Goal: Task Accomplishment & Management: Manage account settings

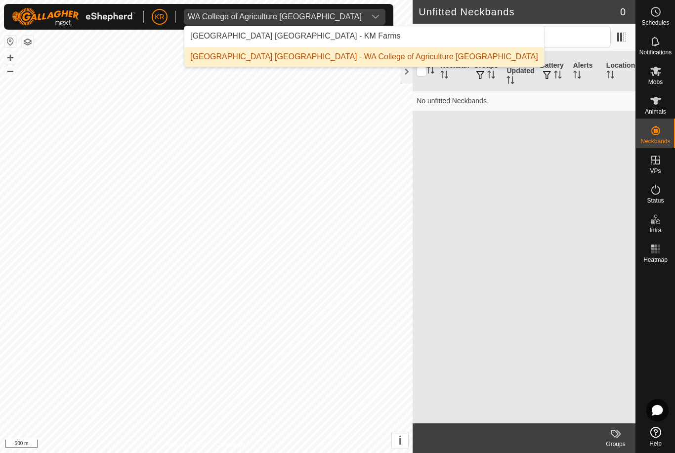
click at [306, 38] on li "[GEOGRAPHIC_DATA] [GEOGRAPHIC_DATA] - KM Farms" at bounding box center [364, 36] width 360 height 20
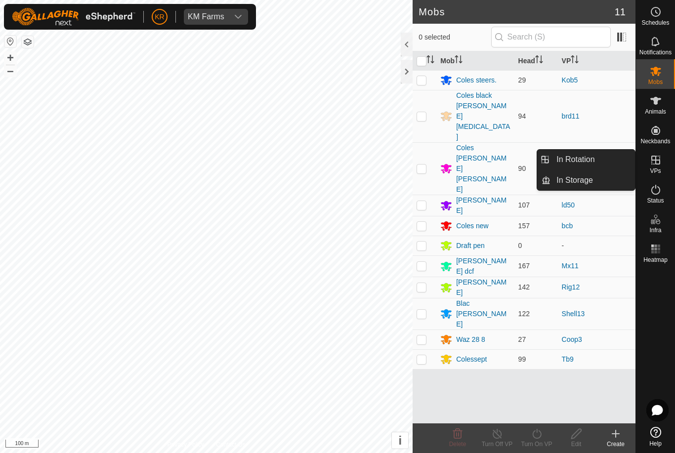
click at [618, 157] on link "In Rotation" at bounding box center [593, 160] width 85 height 20
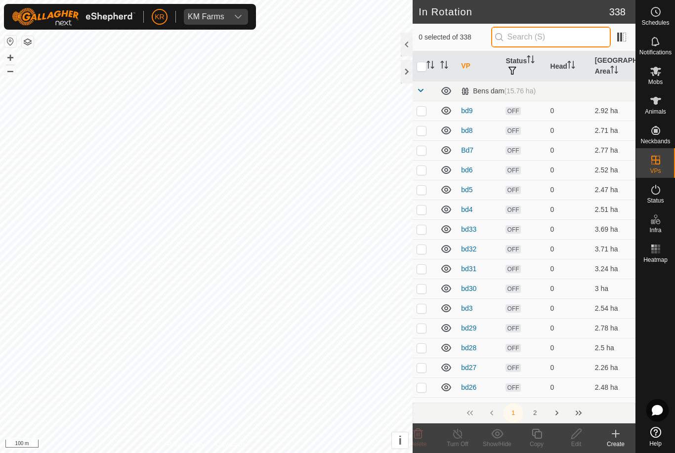
click at [588, 35] on input "text" at bounding box center [551, 37] width 120 height 21
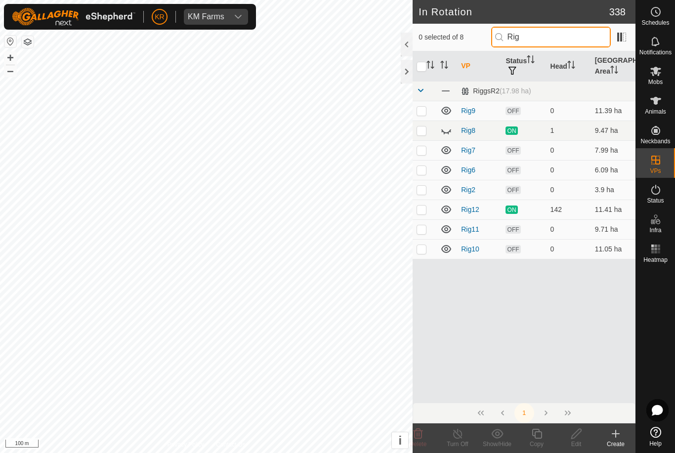
type input "Rig"
click at [420, 189] on p-checkbox at bounding box center [422, 190] width 10 height 8
checkbox input "true"
click at [581, 439] on icon at bounding box center [576, 434] width 12 height 12
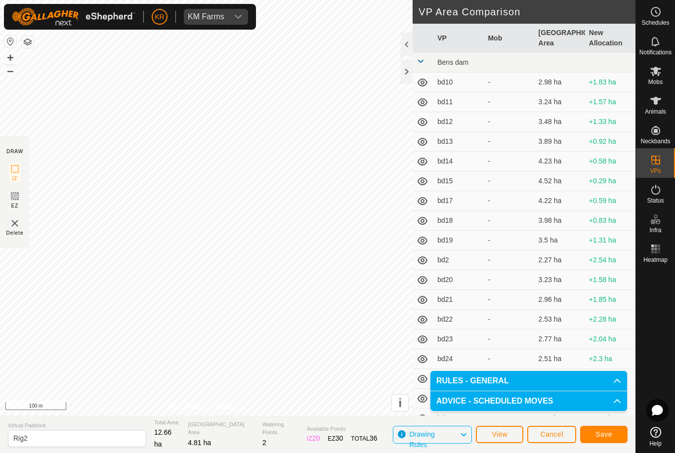
click at [605, 434] on span "Save" at bounding box center [604, 435] width 17 height 8
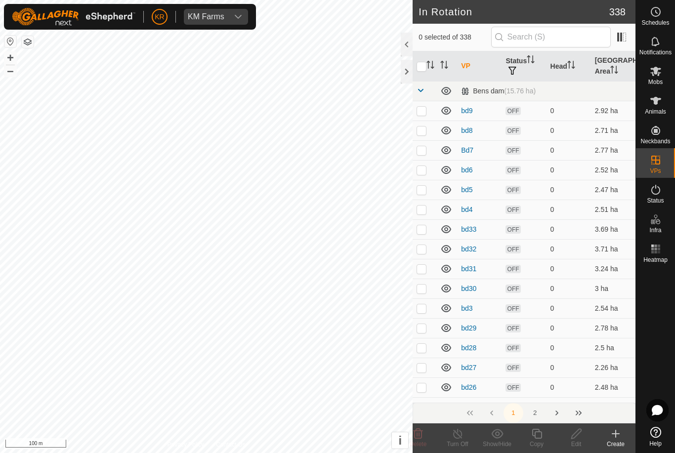
click at [619, 434] on icon at bounding box center [615, 434] width 7 height 0
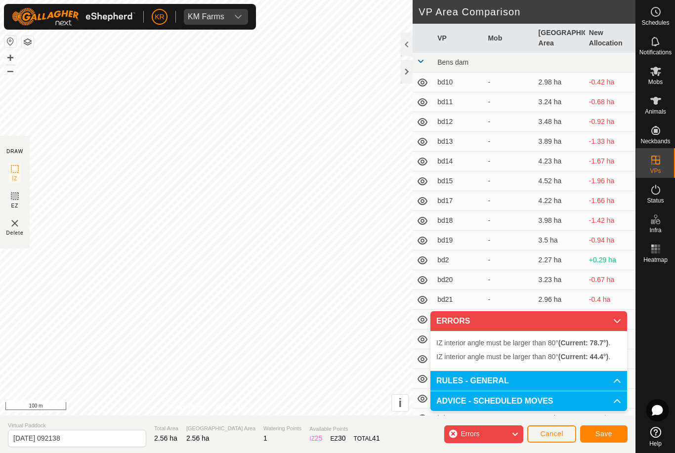
click at [556, 435] on span "Cancel" at bounding box center [551, 434] width 23 height 8
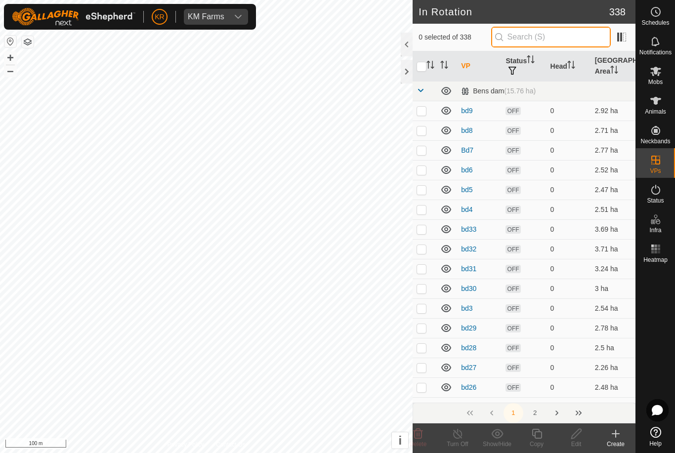
click at [589, 38] on input "text" at bounding box center [551, 37] width 120 height 21
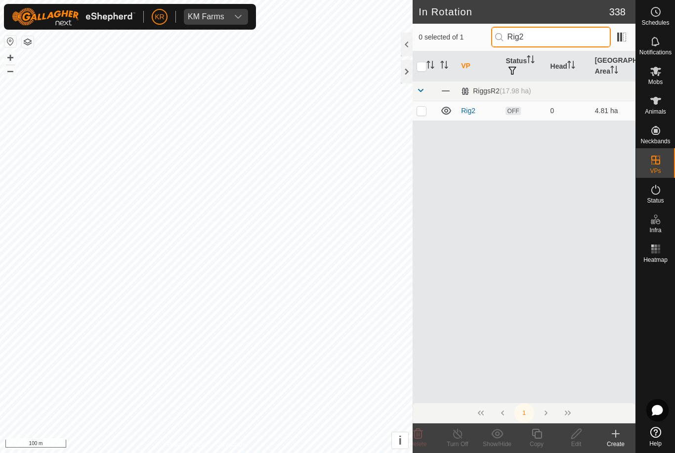
type input "Rig2"
click at [422, 109] on p-checkbox at bounding box center [422, 111] width 10 height 8
checkbox input "true"
click at [567, 428] on div "Edit" at bounding box center [577, 439] width 40 height 30
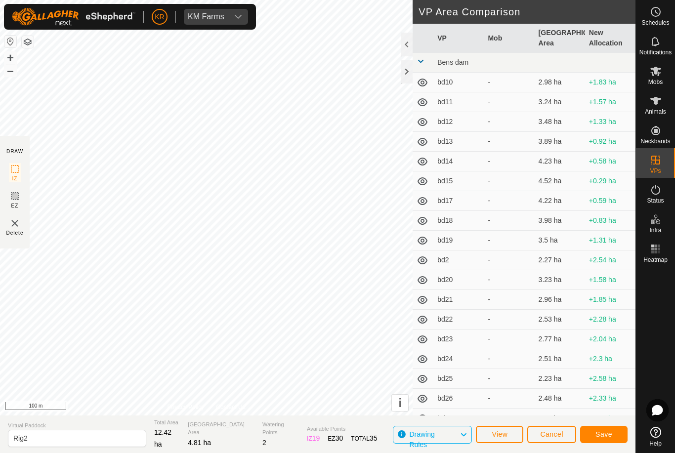
click at [613, 432] on button "Save" at bounding box center [603, 434] width 47 height 17
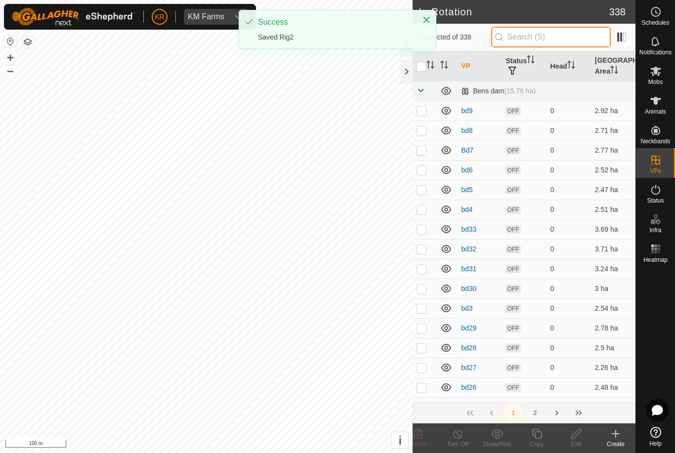
click at [553, 38] on input "text" at bounding box center [551, 37] width 120 height 21
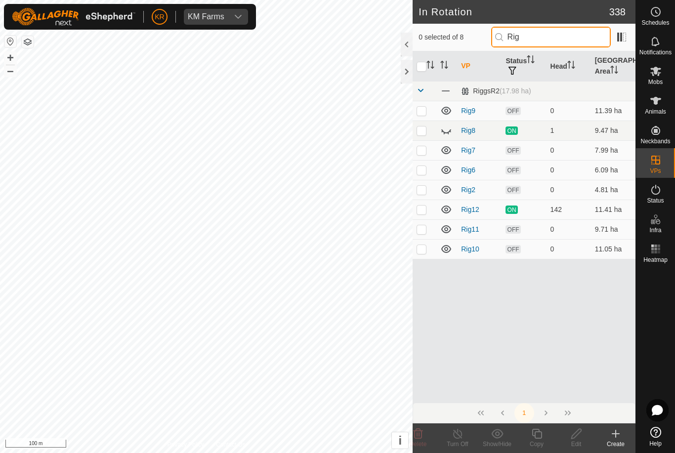
type input "Rig"
click at [415, 166] on td at bounding box center [425, 170] width 24 height 20
checkbox input "true"
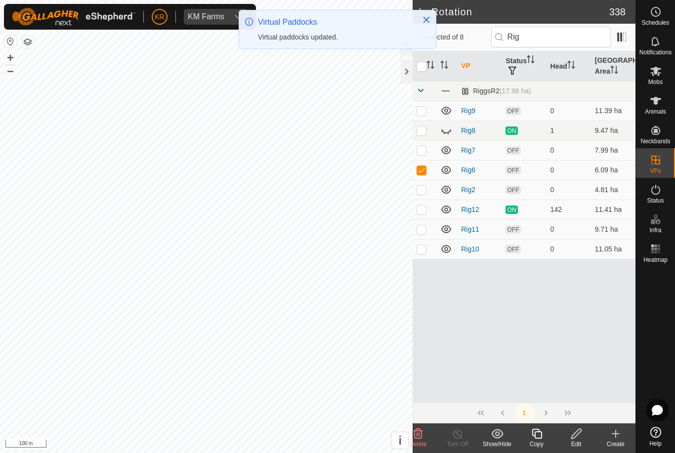
click at [578, 437] on icon at bounding box center [576, 434] width 12 height 12
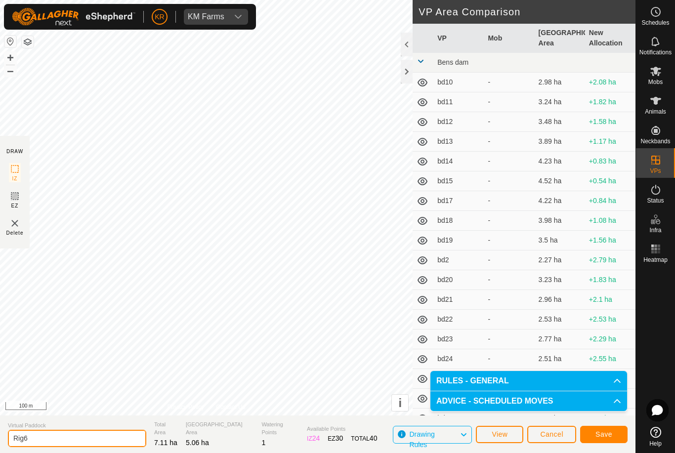
click at [60, 438] on input "Rig6" at bounding box center [77, 438] width 138 height 17
type input "Rig3"
click at [614, 433] on button "Save" at bounding box center [603, 434] width 47 height 17
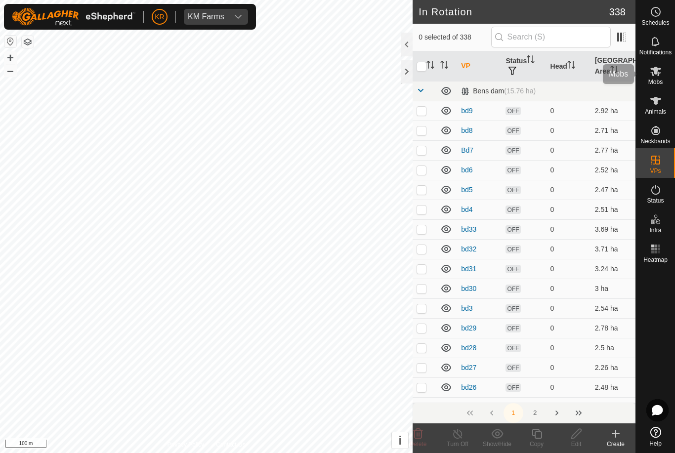
click at [664, 77] on es-mob-svg-icon at bounding box center [656, 71] width 18 height 16
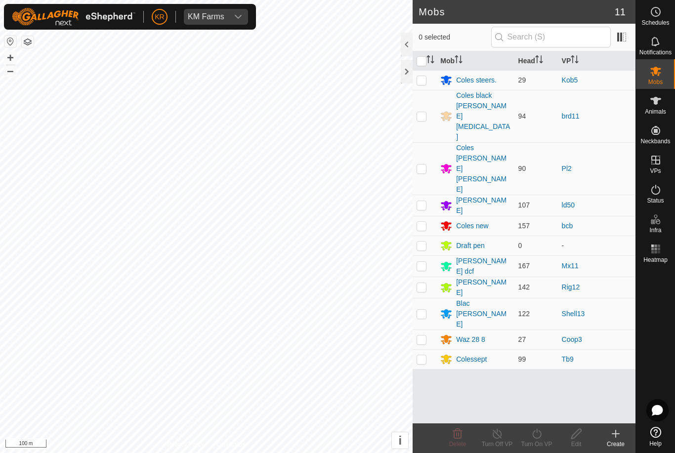
click at [422, 283] on p-checkbox at bounding box center [422, 287] width 10 height 8
checkbox input "true"
click at [546, 434] on turn-on-svg-icon at bounding box center [537, 434] width 40 height 12
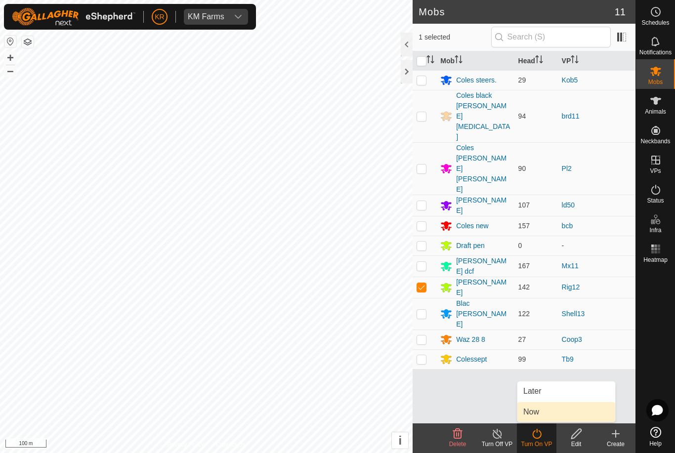
click at [559, 414] on link "Now" at bounding box center [566, 412] width 98 height 20
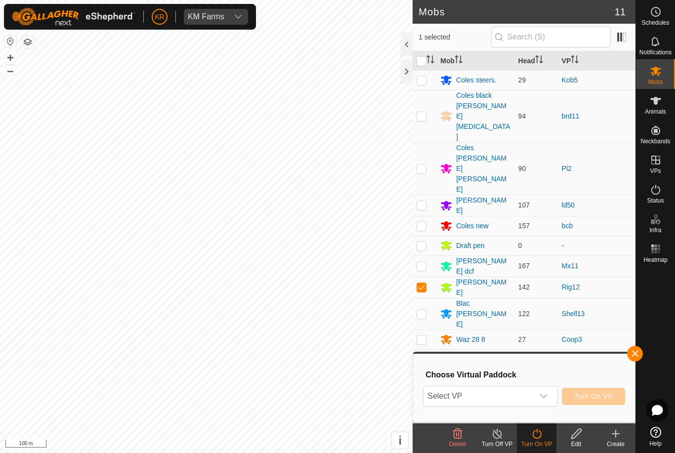
click at [542, 399] on icon "dropdown trigger" at bounding box center [544, 396] width 8 height 8
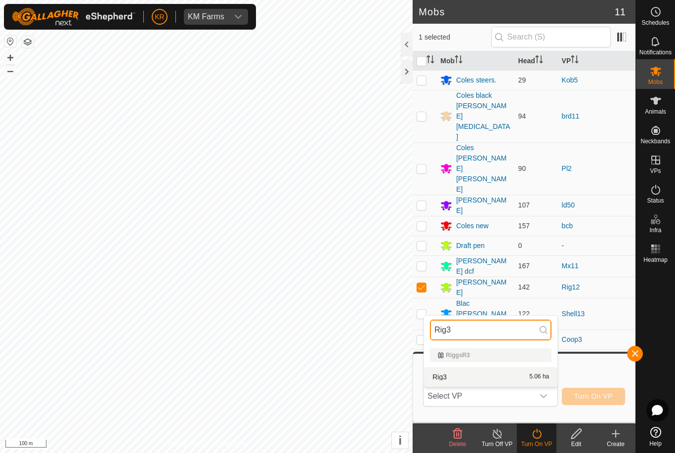
type input "Rig3"
click at [532, 374] on span "5.06 ha" at bounding box center [539, 377] width 20 height 7
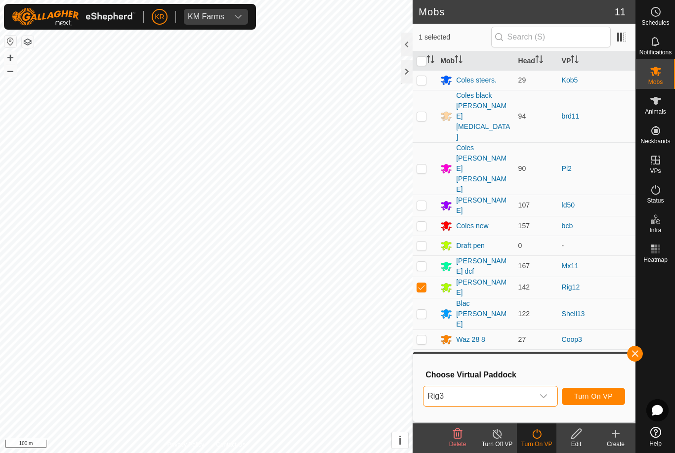
click at [532, 400] on span "Rig3" at bounding box center [479, 397] width 110 height 20
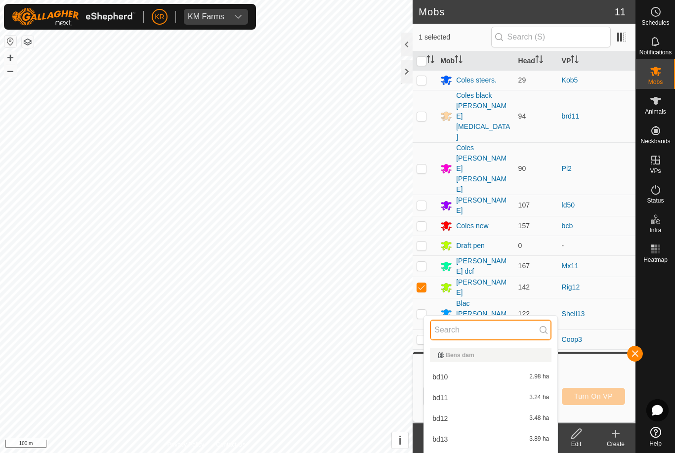
click at [516, 330] on input "text" at bounding box center [491, 330] width 122 height 21
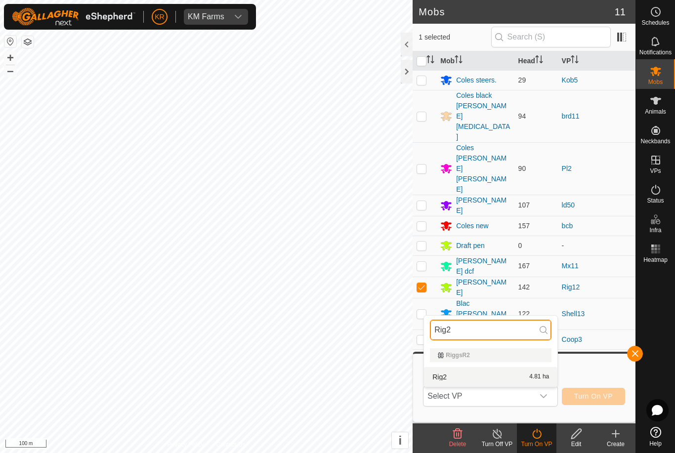
type input "Rig2"
click at [526, 379] on div "Rig2 4.81 ha" at bounding box center [491, 377] width 122 height 12
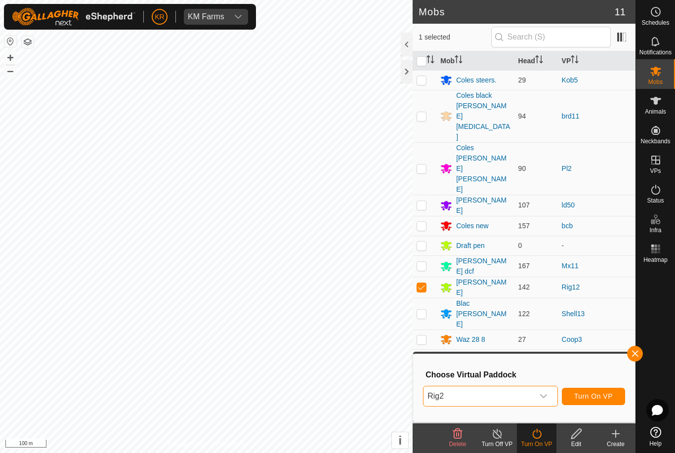
click at [598, 400] on span "Turn On VP" at bounding box center [593, 396] width 39 height 8
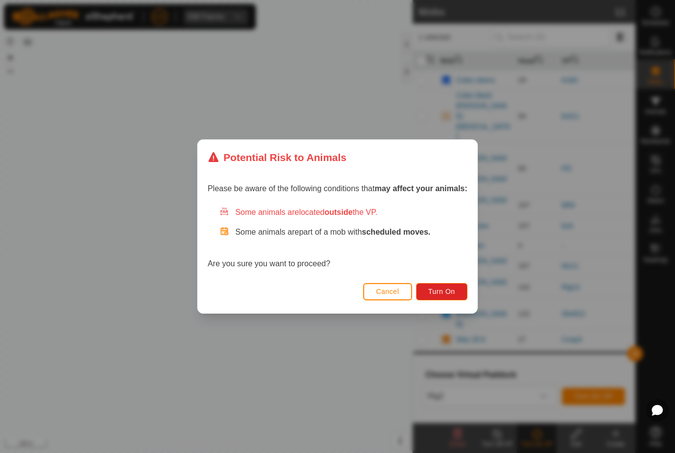
click at [447, 296] on span "Turn On" at bounding box center [442, 292] width 27 height 8
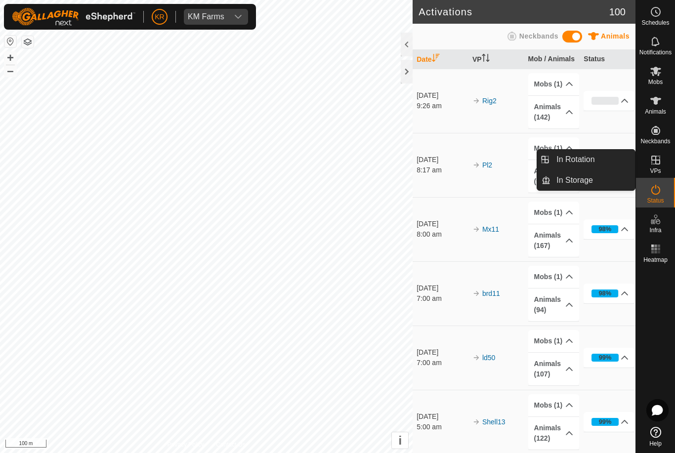
click at [606, 163] on link "In Rotation" at bounding box center [593, 160] width 85 height 20
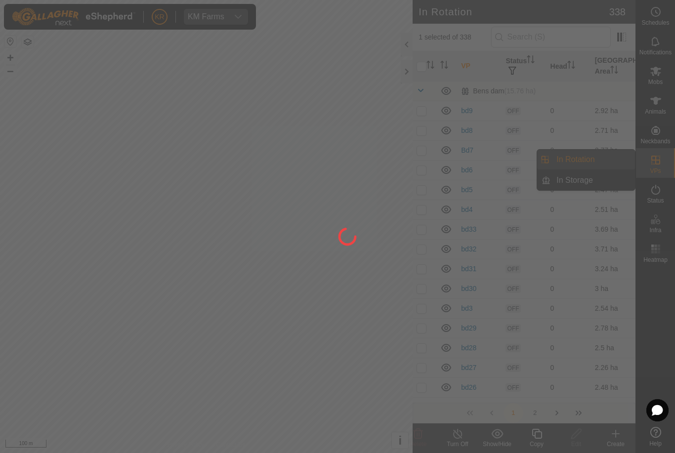
click at [593, 153] on div at bounding box center [337, 226] width 675 height 453
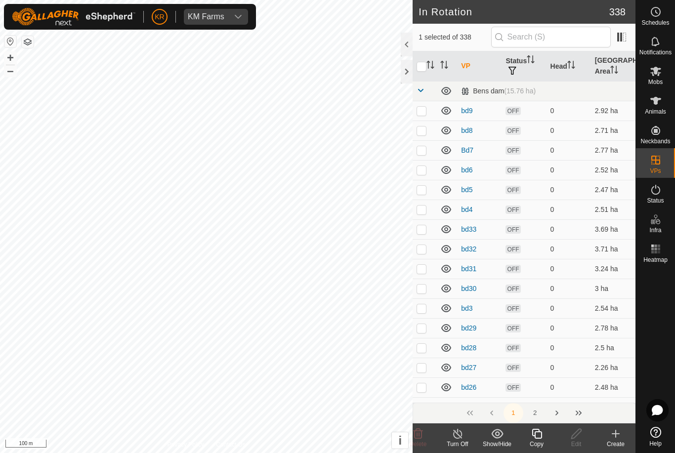
click at [570, 25] on div "1 selected of 338" at bounding box center [524, 38] width 223 height 28
click at [560, 33] on input "text" at bounding box center [551, 37] width 120 height 21
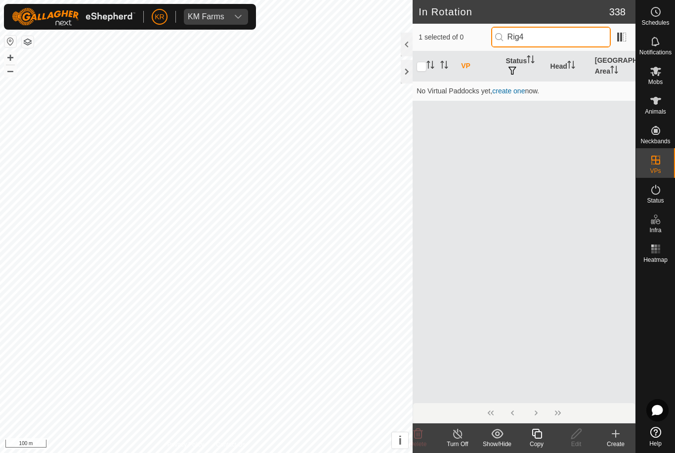
click at [581, 40] on input "Rig4" at bounding box center [551, 37] width 120 height 21
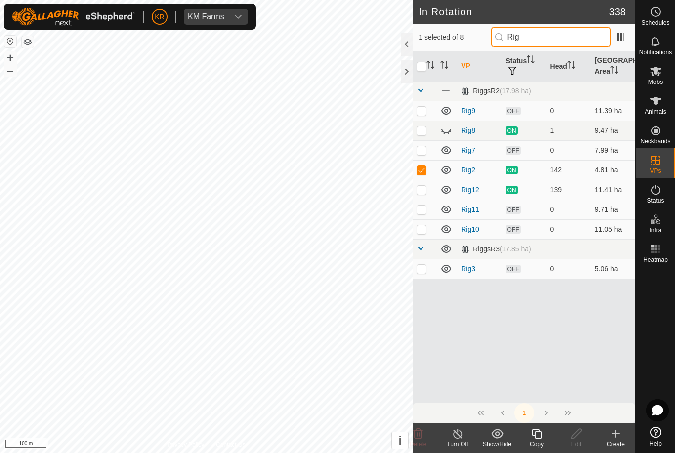
type input "Rig"
click at [425, 150] on p-checkbox at bounding box center [422, 150] width 10 height 8
checkbox input "true"
click at [444, 132] on icon at bounding box center [444, 133] width 1 height 2
click at [416, 174] on td at bounding box center [425, 170] width 24 height 20
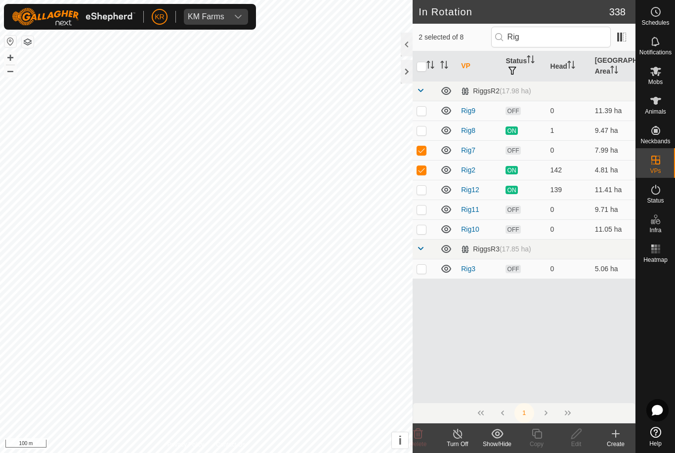
checkbox input "false"
click at [427, 132] on td at bounding box center [425, 131] width 24 height 20
checkbox input "true"
click at [427, 117] on td at bounding box center [425, 111] width 24 height 20
checkbox input "true"
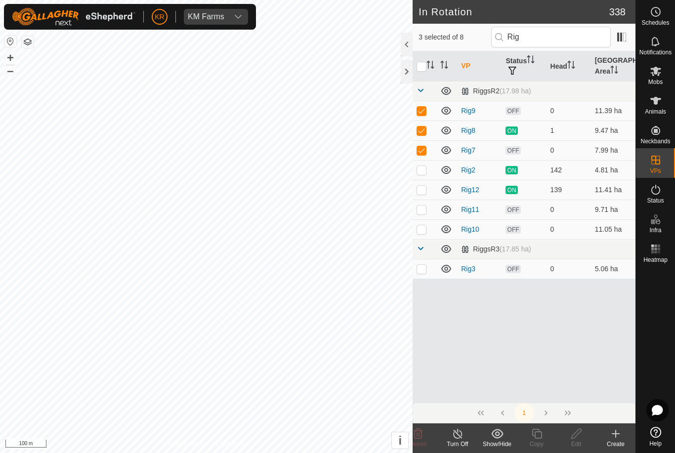
click at [425, 228] on p-checkbox at bounding box center [422, 229] width 10 height 8
checkbox input "true"
click at [423, 211] on p-checkbox at bounding box center [422, 210] width 10 height 8
checkbox input "true"
click at [424, 131] on p-checkbox at bounding box center [422, 131] width 10 height 8
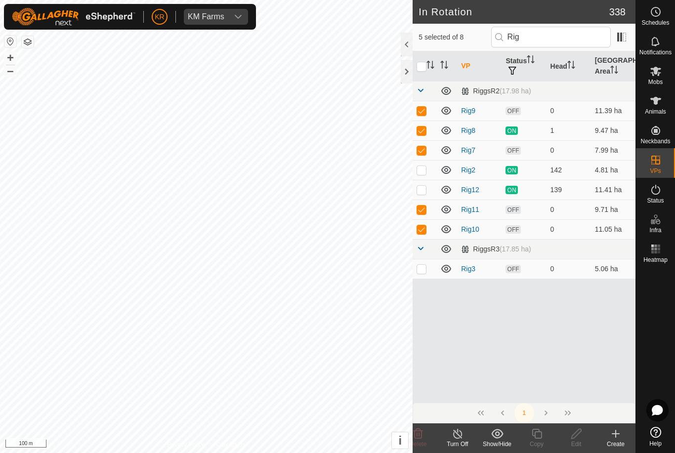
checkbox input "false"
click at [589, 376] on div "VP Status Head Grazing Area RiggsR2 (17.98 ha) Rig9 OFF 0 11.39 ha Rig8 ON 1 9.…" at bounding box center [524, 226] width 223 height 351
click at [414, 434] on icon at bounding box center [418, 434] width 12 height 12
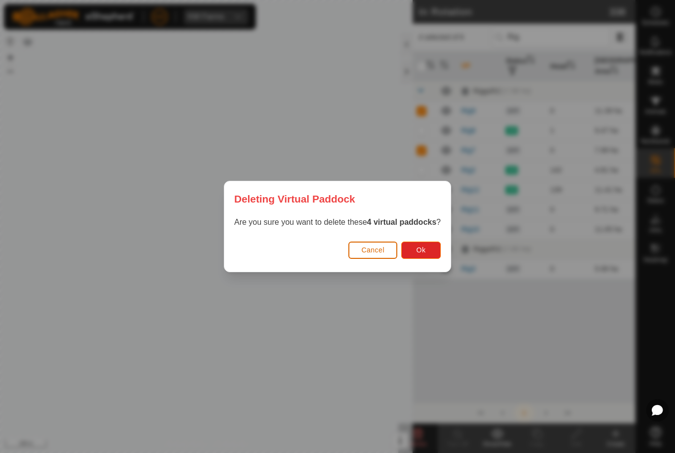
click at [430, 247] on button "Ok" at bounding box center [421, 250] width 40 height 17
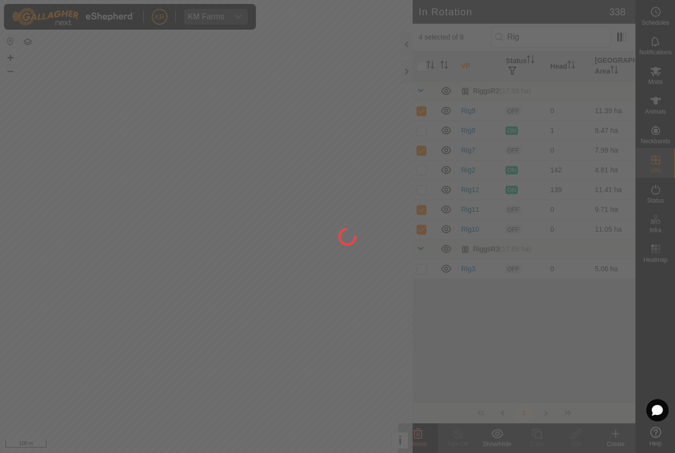
checkbox input "false"
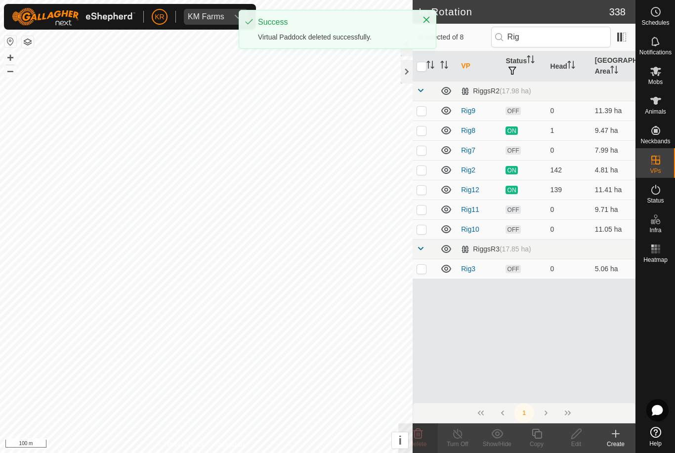
click at [424, 273] on td at bounding box center [425, 269] width 24 height 20
checkbox input "true"
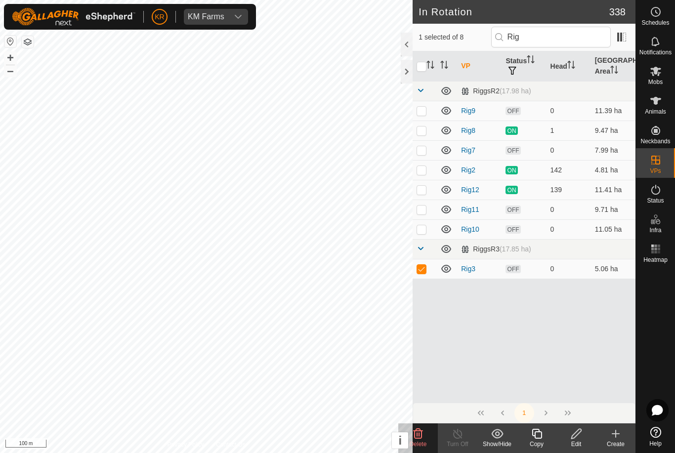
click at [541, 435] on icon at bounding box center [537, 434] width 10 height 10
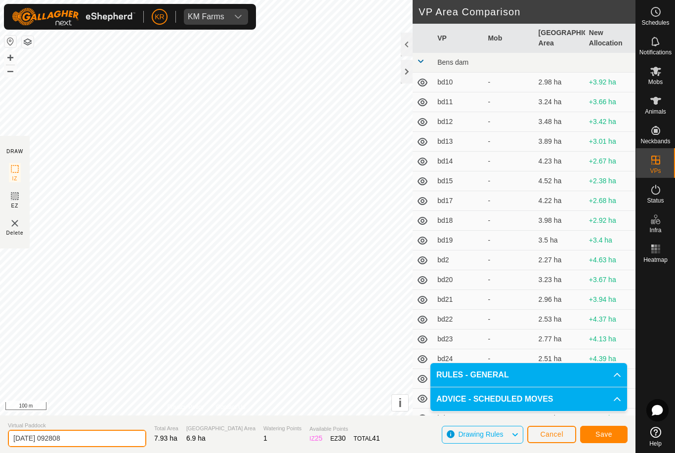
click at [87, 433] on input "2025-08-12 092808" at bounding box center [77, 438] width 138 height 17
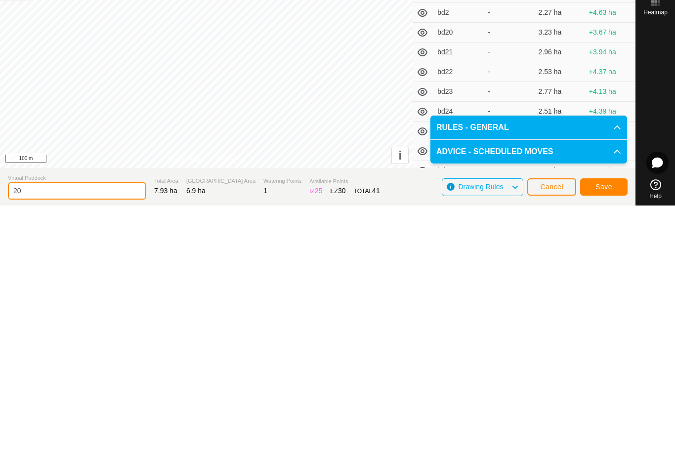
type input "2"
type input "Rig4"
click at [607, 431] on span "Save" at bounding box center [604, 435] width 17 height 8
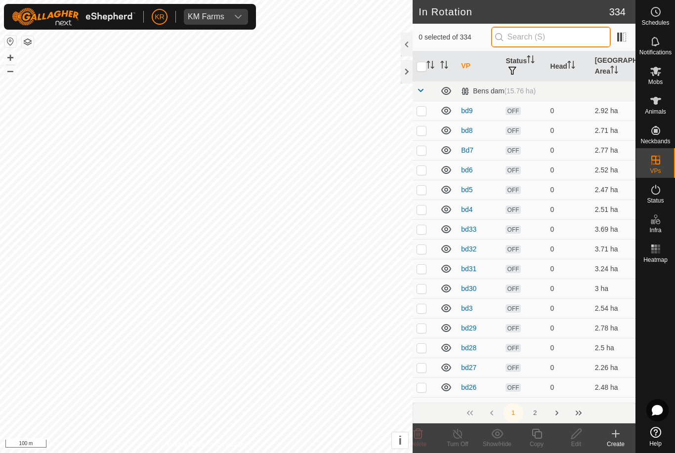
click at [598, 36] on input "text" at bounding box center [551, 37] width 120 height 21
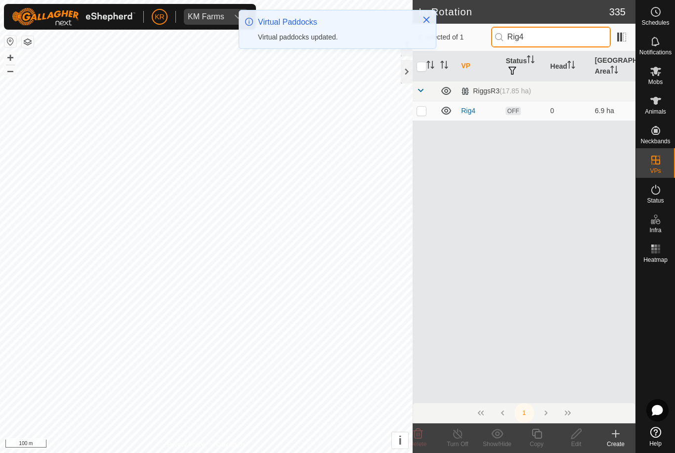
type input "Rig4"
click at [421, 113] on p-checkbox at bounding box center [422, 111] width 10 height 8
checkbox input "true"
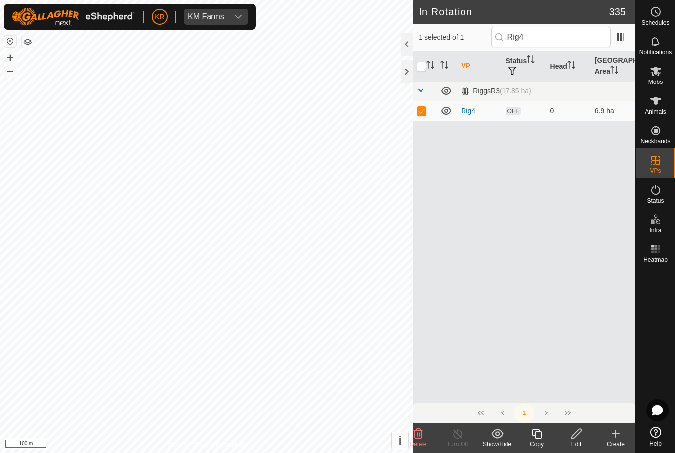
click at [541, 435] on icon at bounding box center [537, 434] width 10 height 10
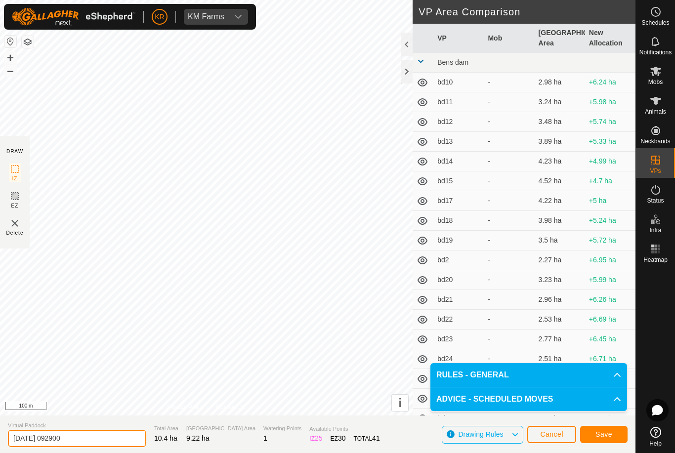
click at [97, 434] on input "2025-08-12 092900" at bounding box center [77, 438] width 138 height 17
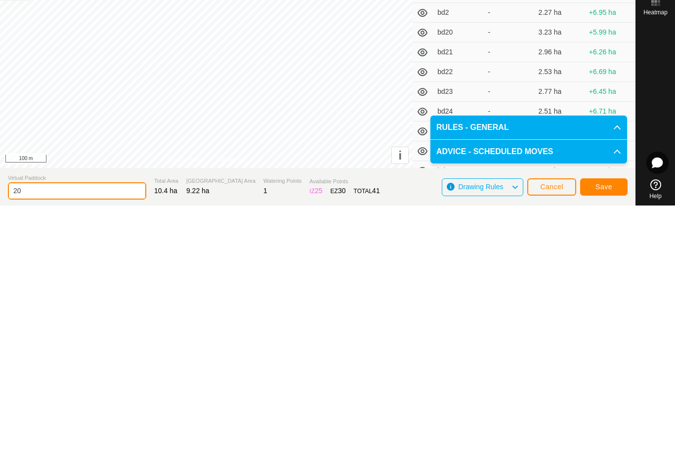
type input "2"
type input "Rig5"
click at [603, 431] on span "Save" at bounding box center [604, 435] width 17 height 8
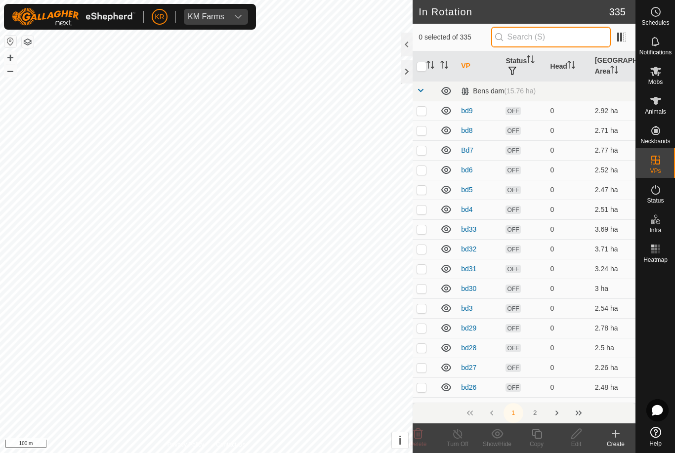
click at [569, 35] on input "text" at bounding box center [551, 37] width 120 height 21
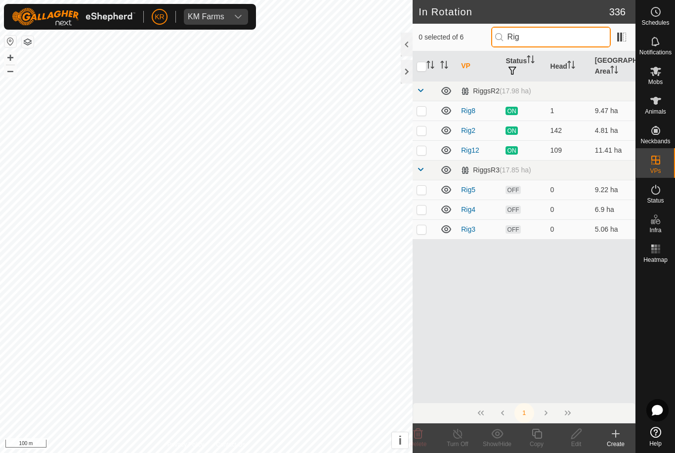
type input "Rig"
click at [427, 186] on p-checkbox at bounding box center [422, 190] width 10 height 8
checkbox input "true"
click at [540, 436] on icon at bounding box center [537, 434] width 12 height 12
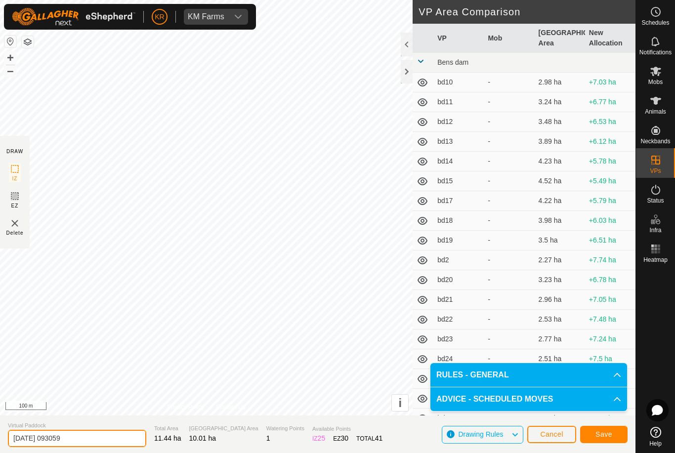
click at [72, 435] on input "2025-08-12 093059" at bounding box center [77, 438] width 138 height 17
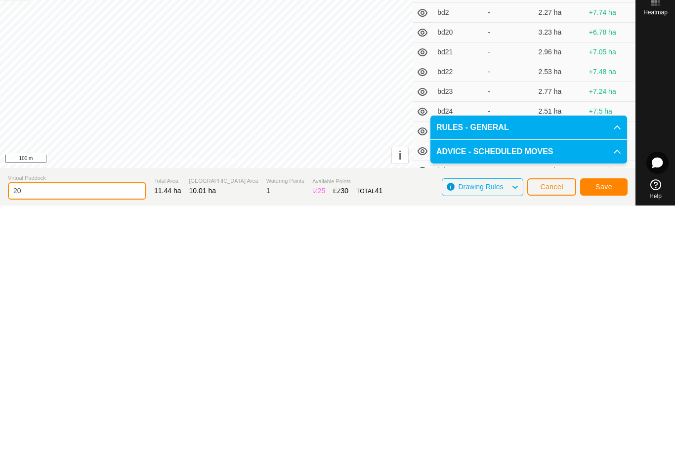
type input "2"
type input "Rig6"
click at [607, 426] on button "Save" at bounding box center [603, 434] width 47 height 17
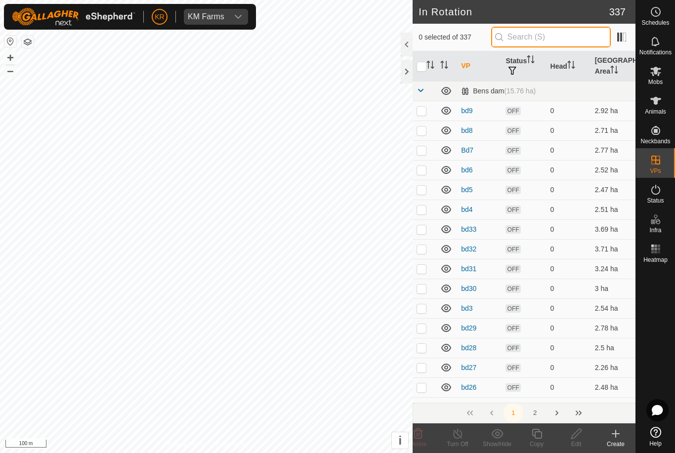
click at [554, 47] on input "text" at bounding box center [551, 37] width 120 height 21
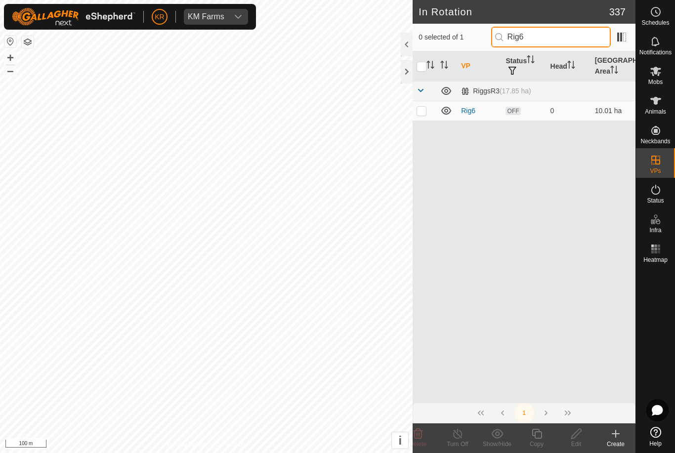
type input "Rig6"
click at [420, 116] on td at bounding box center [425, 111] width 24 height 20
checkbox input "true"
click at [543, 436] on icon at bounding box center [537, 434] width 12 height 12
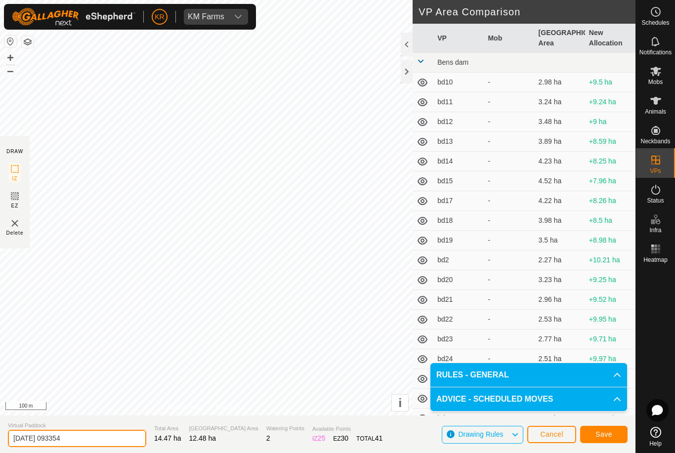
click at [84, 443] on input "2025-08-12 093354" at bounding box center [77, 438] width 138 height 17
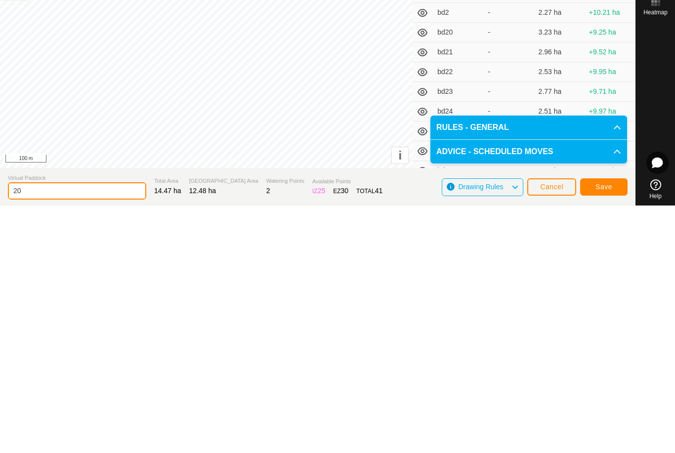
type input "2"
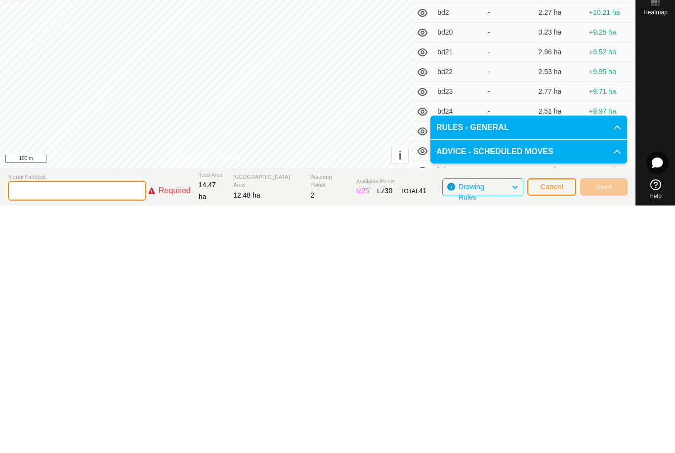
type input "F"
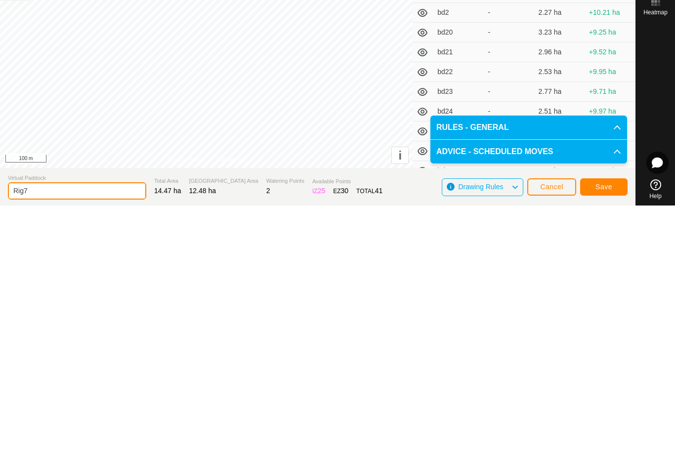
type input "Rig7"
click at [611, 431] on span "Save" at bounding box center [604, 435] width 17 height 8
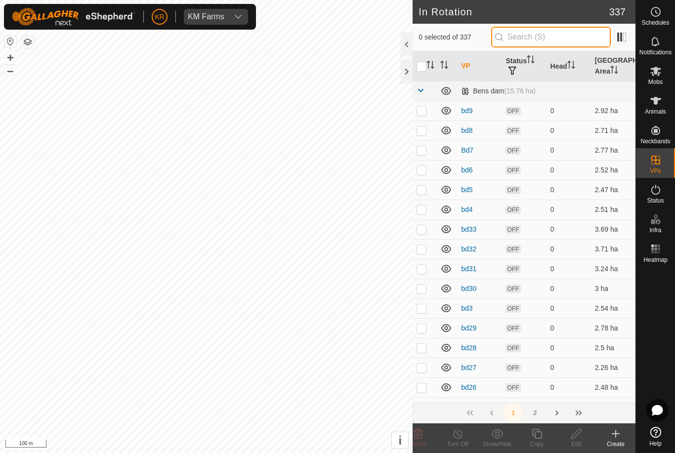
click at [556, 38] on input "text" at bounding box center [551, 37] width 120 height 21
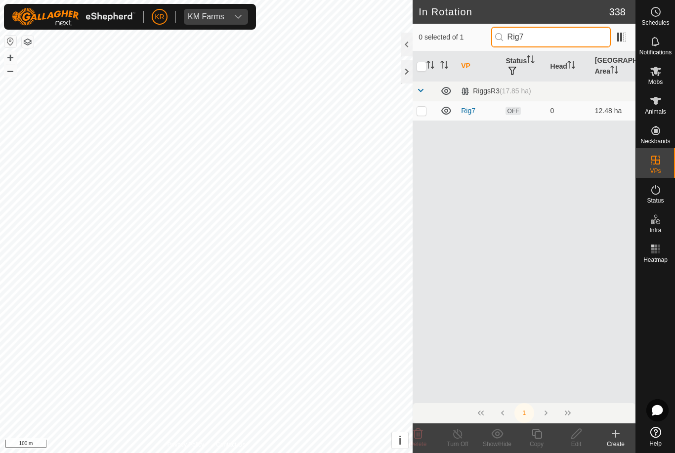
type input "Rig7"
click at [418, 114] on p-checkbox at bounding box center [422, 111] width 10 height 8
checkbox input "true"
click at [540, 437] on icon at bounding box center [537, 434] width 12 height 12
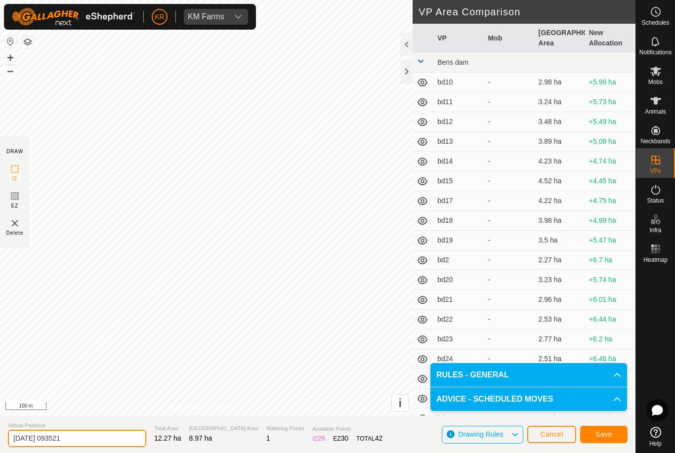
click at [90, 434] on input "2025-08-12 093521" at bounding box center [77, 438] width 138 height 17
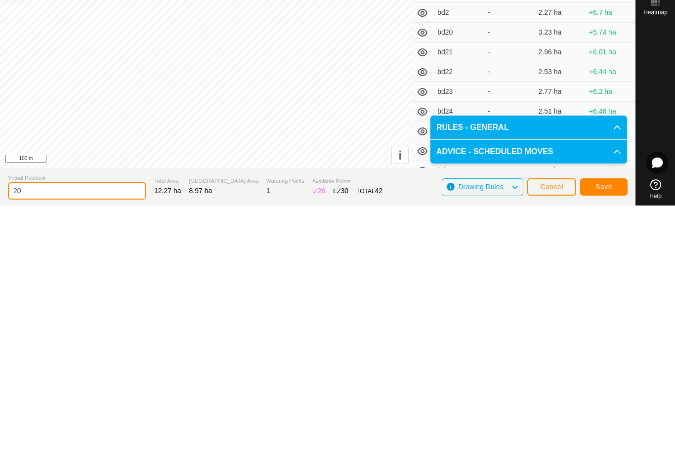
type input "2"
type input "Rig8a"
click at [604, 431] on span "Save" at bounding box center [604, 435] width 17 height 8
